Goal: Transaction & Acquisition: Purchase product/service

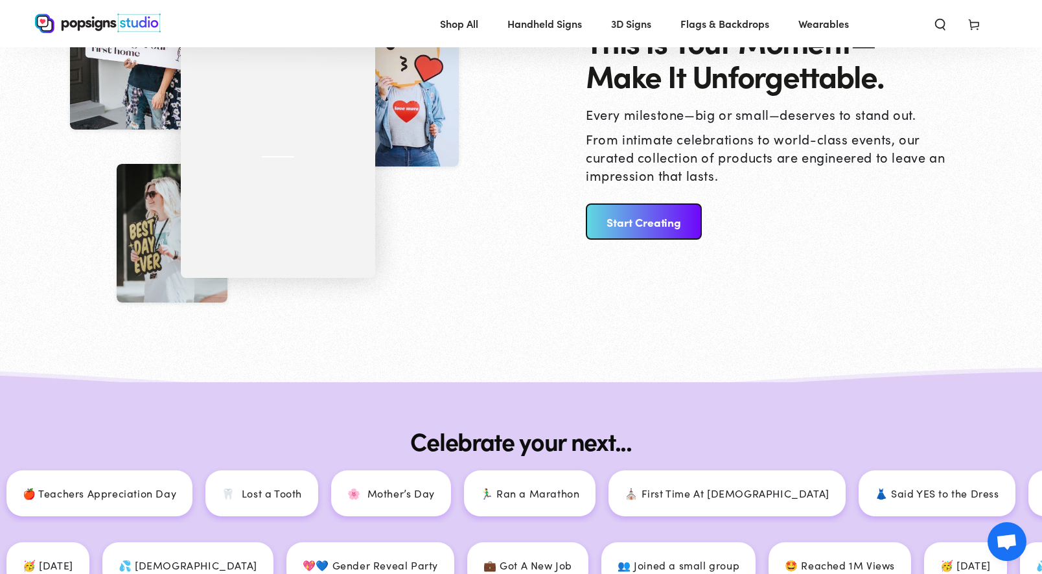
scroll to position [1382, 0]
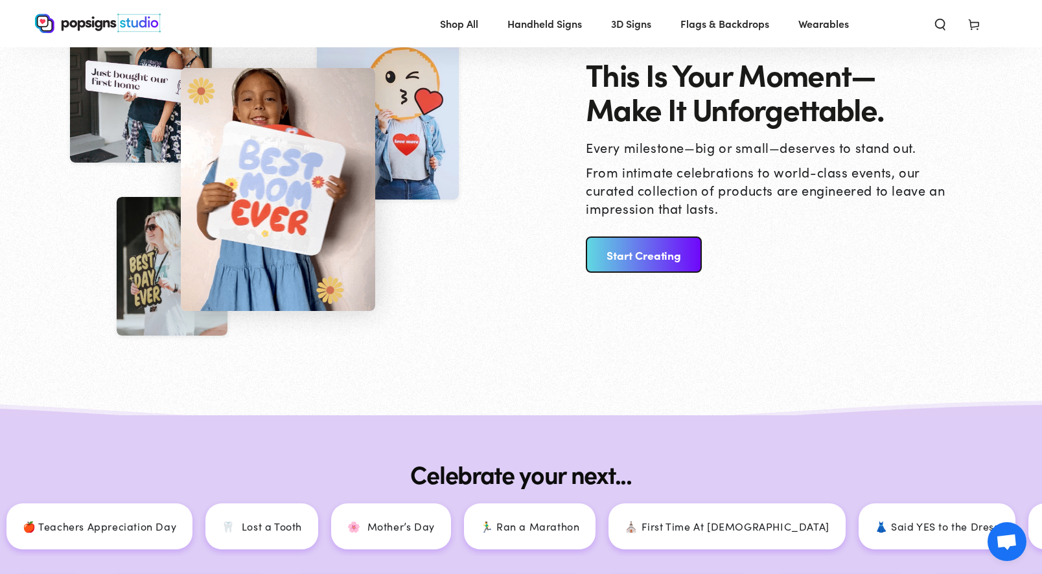
click at [642, 248] on link "Start Creating" at bounding box center [644, 255] width 116 height 36
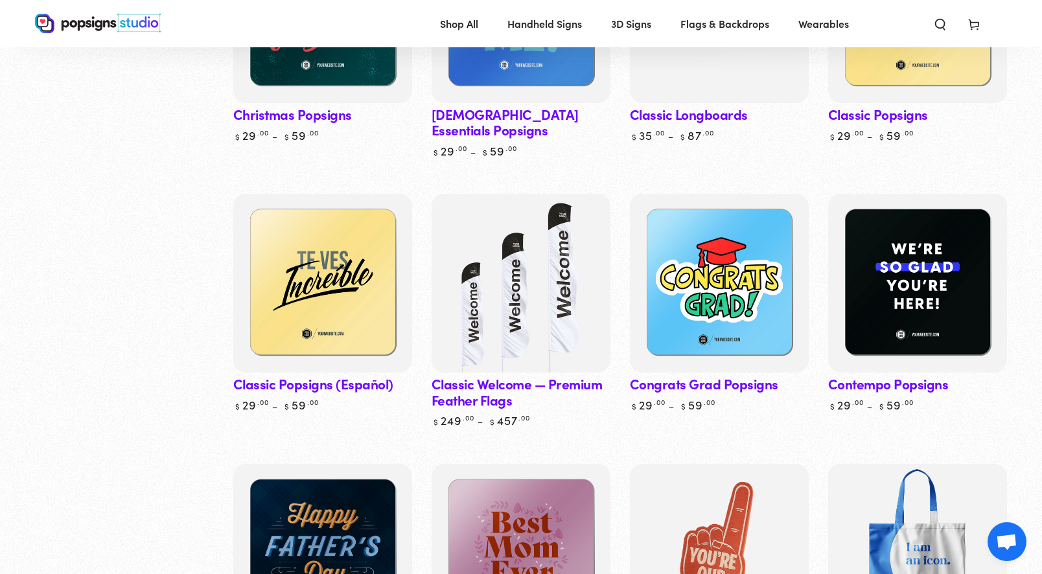
scroll to position [889, 0]
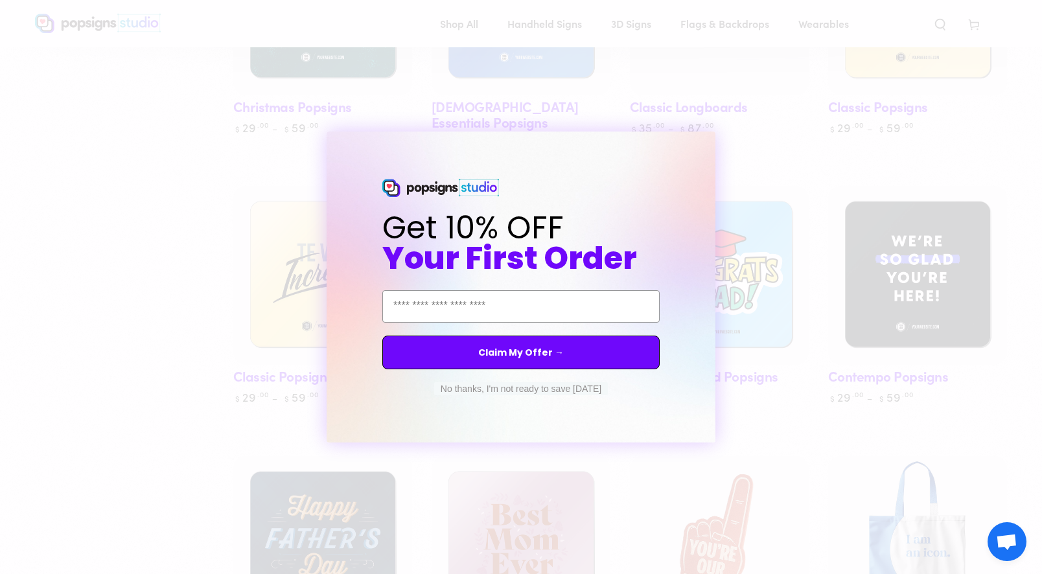
click at [493, 389] on button "No thanks, I'm not ready to save today" at bounding box center [521, 388] width 174 height 13
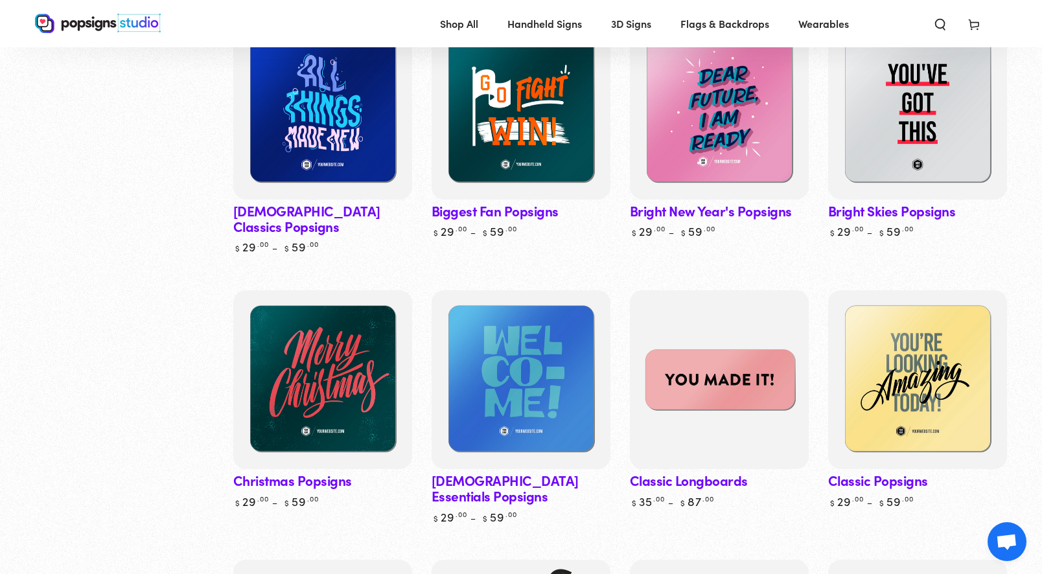
scroll to position [517, 0]
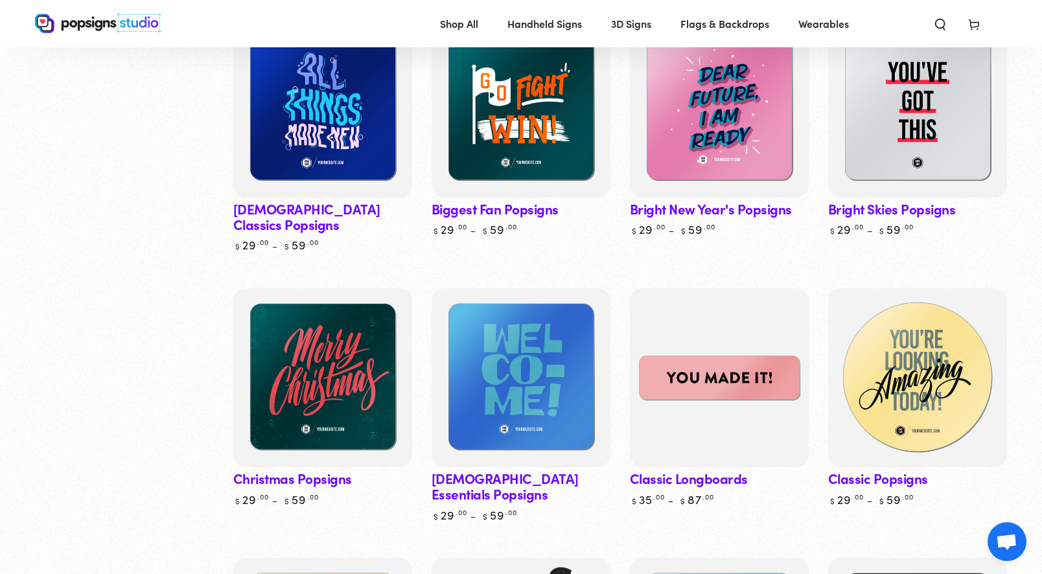
click at [929, 308] on img at bounding box center [918, 378] width 184 height 184
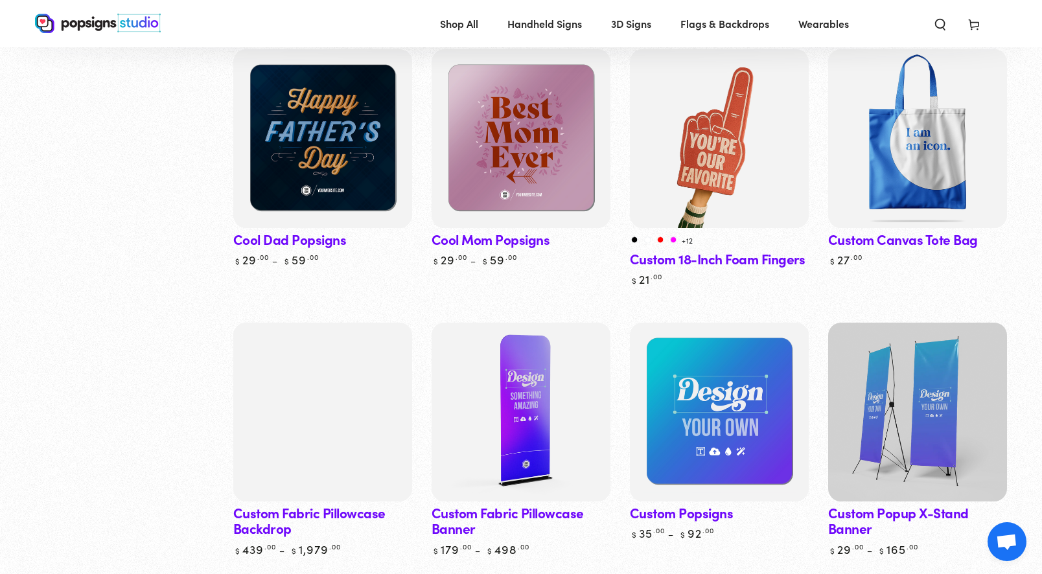
scroll to position [1298, 0]
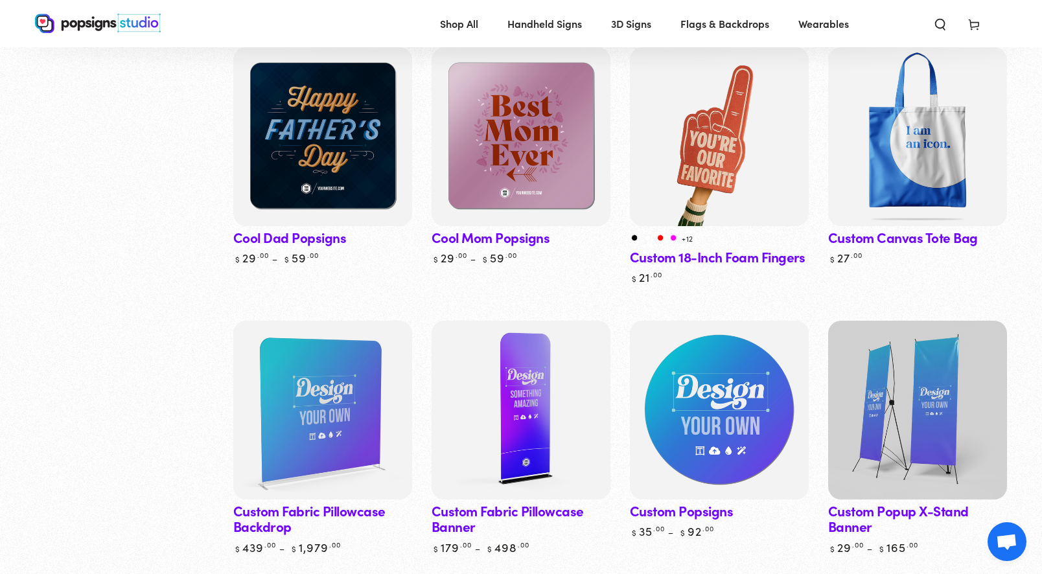
click at [707, 348] on img at bounding box center [719, 410] width 184 height 184
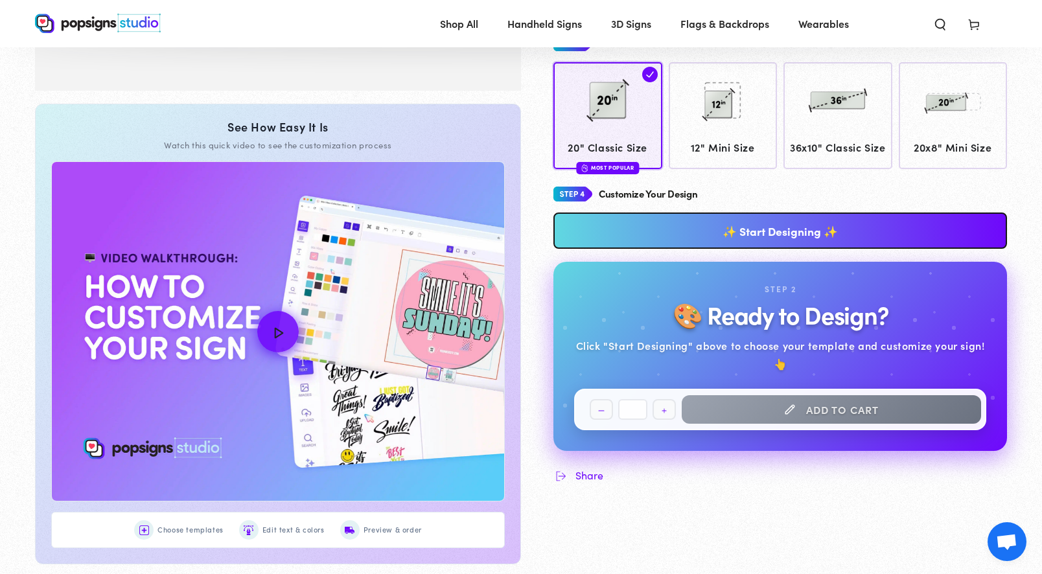
scroll to position [415, 0]
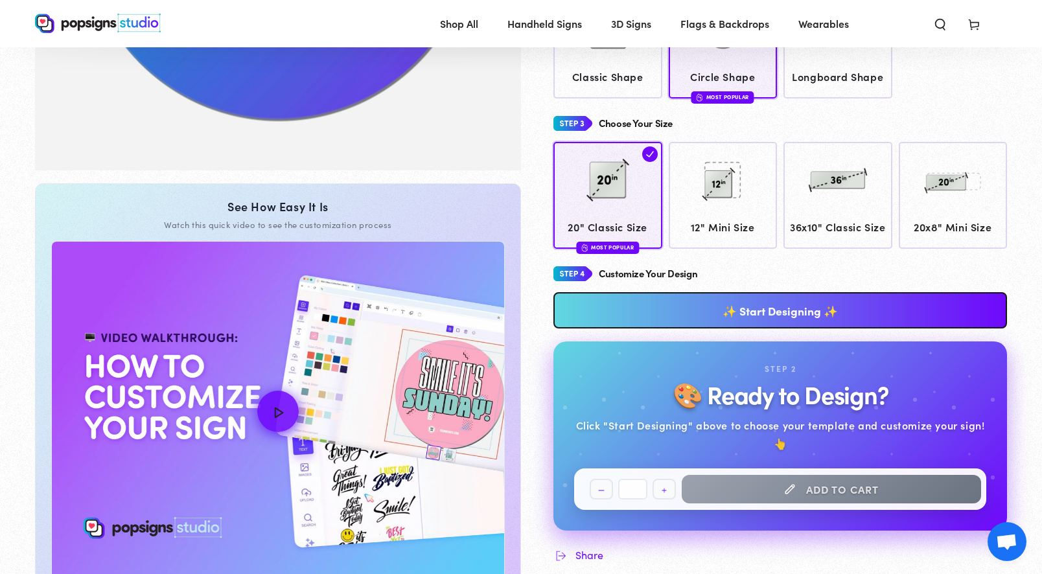
click at [662, 313] on link "✨ Start Designing ✨" at bounding box center [780, 310] width 454 height 36
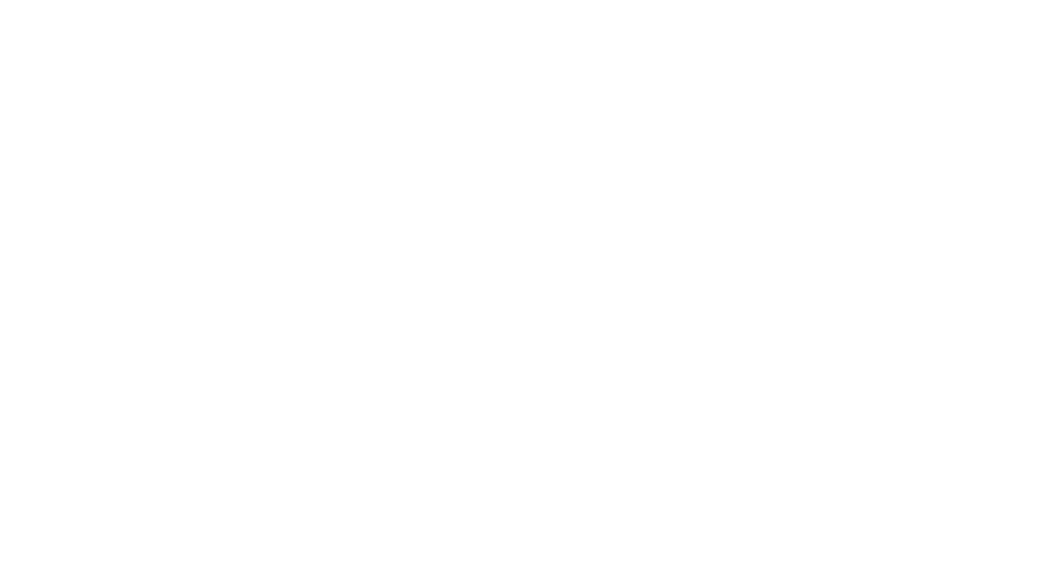
scroll to position [0, 0]
type textarea "An ancient tree with a door leading to a magical world"
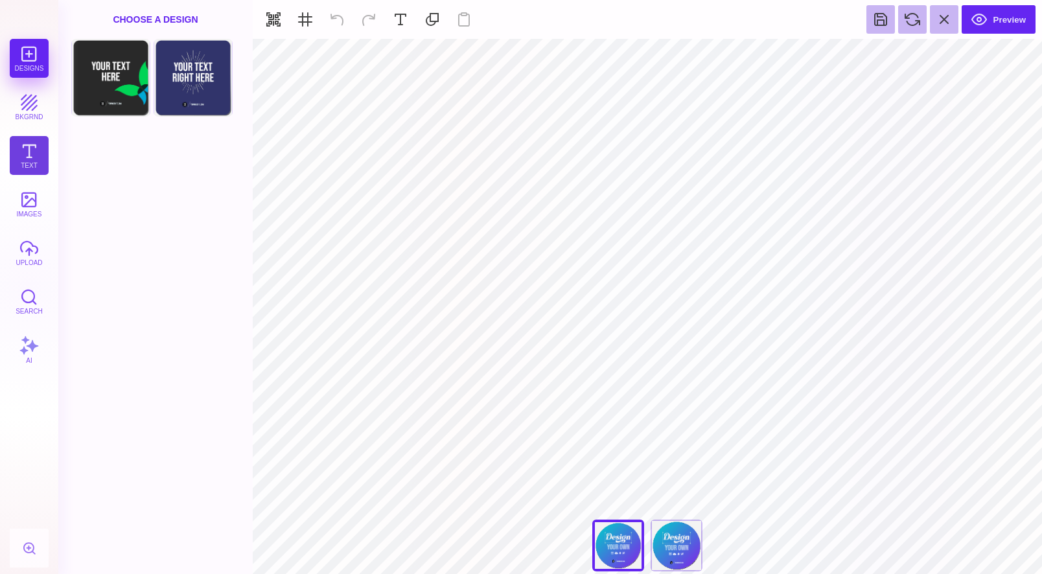
click at [31, 161] on button "Text" at bounding box center [29, 155] width 39 height 39
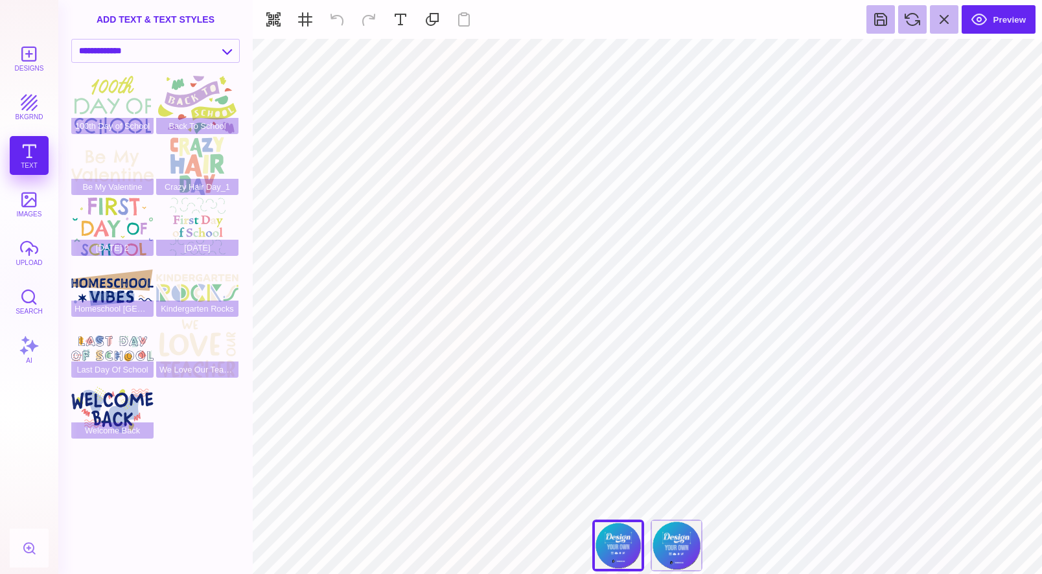
type input "#F1F1F2"
click at [234, 56] on select "**********" at bounding box center [155, 51] width 167 height 23
click at [72, 40] on select "**********" at bounding box center [155, 51] width 167 height 23
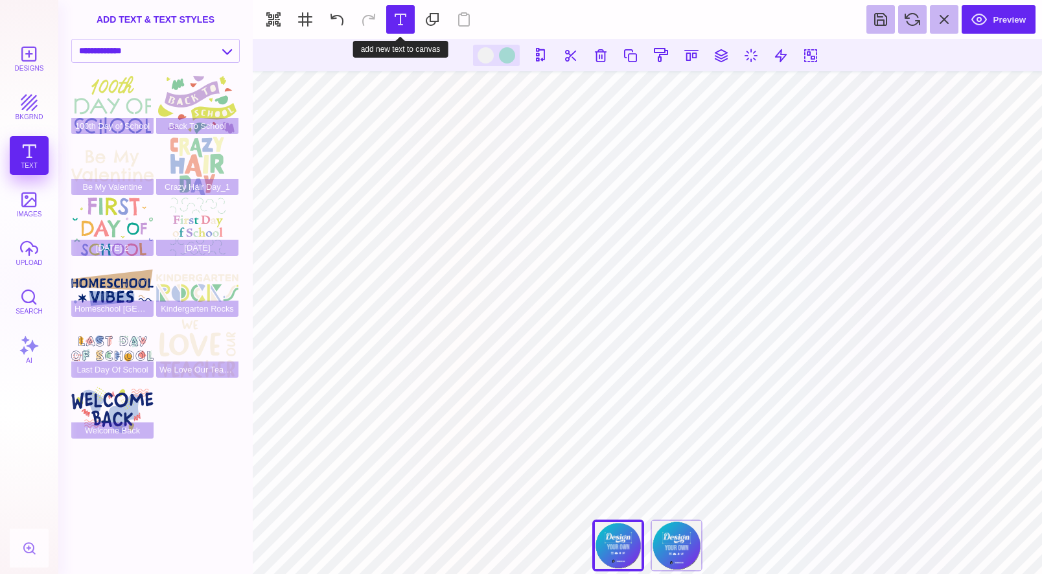
click at [404, 16] on button at bounding box center [400, 19] width 29 height 29
